Goal: Use online tool/utility

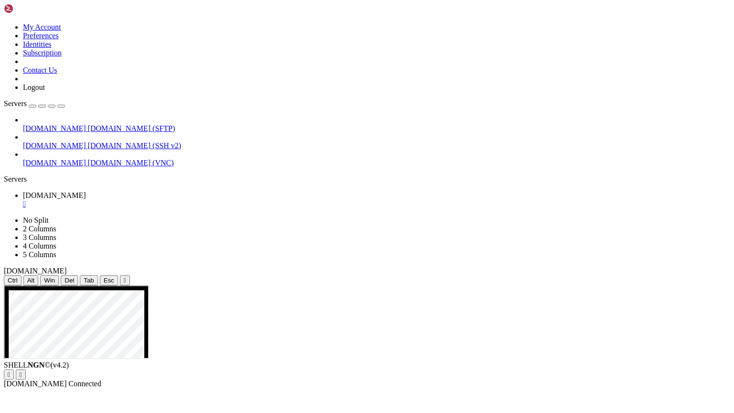
drag, startPoint x: 4, startPoint y: 285, endPoint x: 466, endPoint y: 331, distance: 464.6
